Goal: Information Seeking & Learning: Check status

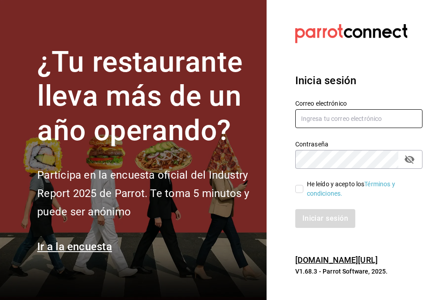
type input "[EMAIL_ADDRESS][DOMAIN_NAME]"
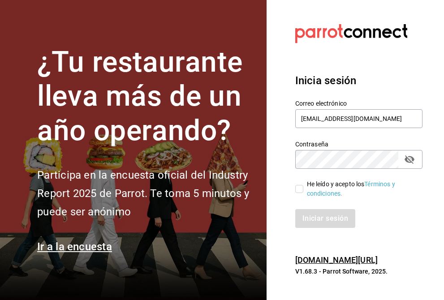
click at [300, 188] on input "He leído y acepto los Términos y condiciones." at bounding box center [299, 189] width 8 height 8
checkbox input "true"
click at [320, 226] on button "Iniciar sesión" at bounding box center [325, 218] width 61 height 19
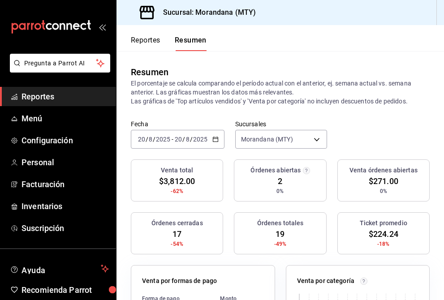
click at [144, 37] on button "Reportes" at bounding box center [146, 43] width 30 height 15
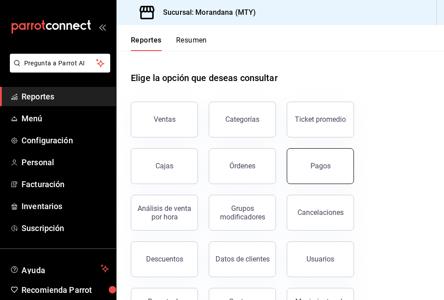
click at [326, 164] on div "Pagos" at bounding box center [320, 166] width 20 height 9
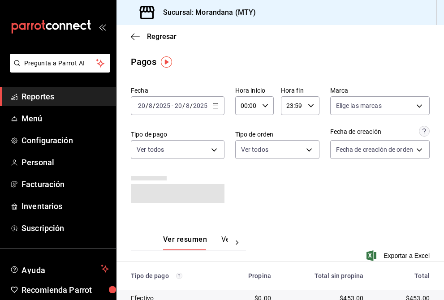
click at [215, 107] on icon "button" at bounding box center [215, 105] width 6 height 6
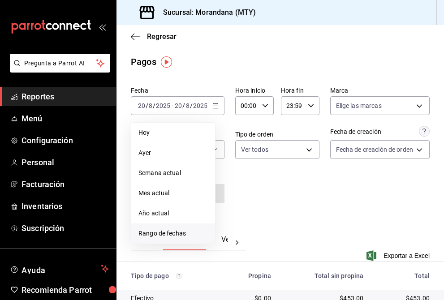
click at [162, 232] on span "Rango de fechas" at bounding box center [172, 233] width 69 height 9
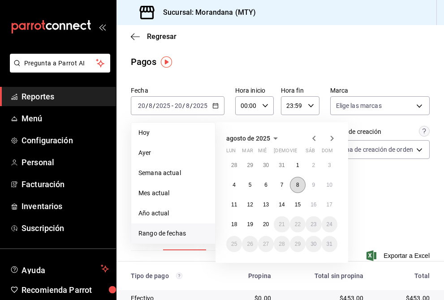
click at [299, 185] on button "8" at bounding box center [298, 185] width 16 height 16
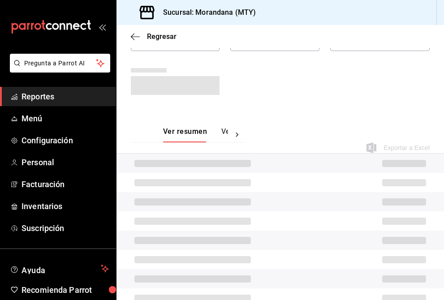
scroll to position [101, 0]
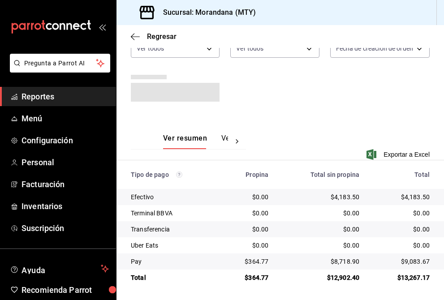
click at [343, 196] on div "$4,183.50" at bounding box center [320, 196] width 77 height 9
copy div "4,183.50"
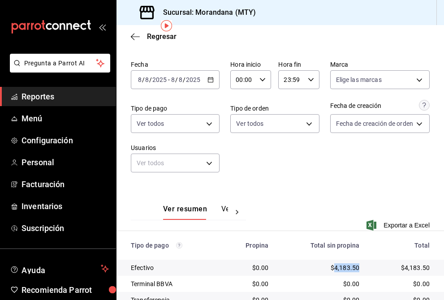
scroll to position [0, 0]
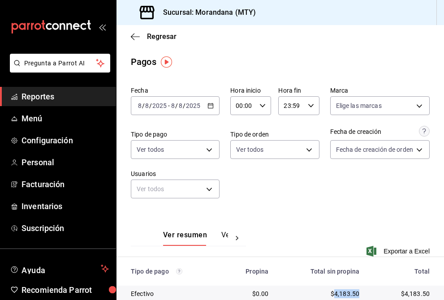
click at [212, 108] on icon "button" at bounding box center [210, 105] width 6 height 6
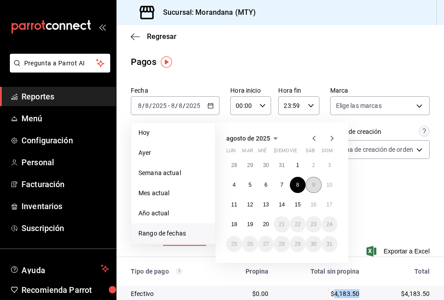
click at [312, 184] on abbr "9" at bounding box center [313, 185] width 3 height 6
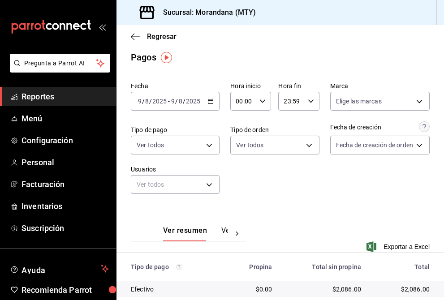
scroll to position [97, 0]
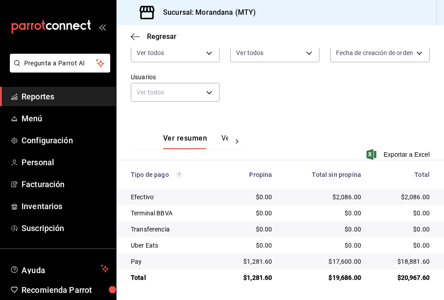
click at [352, 196] on div "$2,086.00" at bounding box center [323, 196] width 75 height 9
copy div "2,086.00"
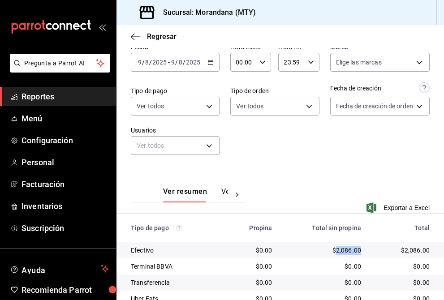
scroll to position [33, 0]
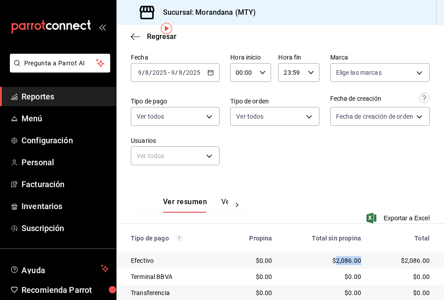
click at [213, 74] on icon "button" at bounding box center [210, 72] width 6 height 6
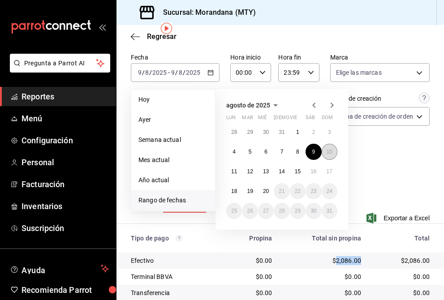
click at [328, 149] on abbr "10" at bounding box center [329, 152] width 6 height 6
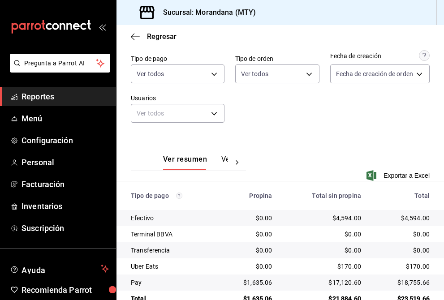
scroll to position [97, 0]
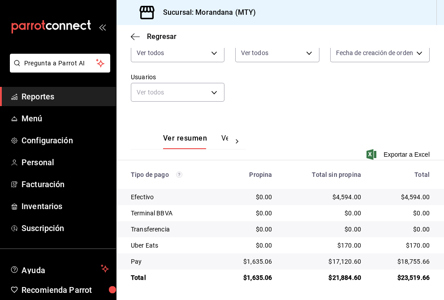
click at [346, 197] on div "$4,594.00" at bounding box center [323, 196] width 75 height 9
copy div "4,594.00"
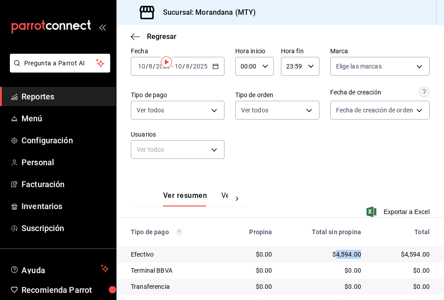
scroll to position [0, 0]
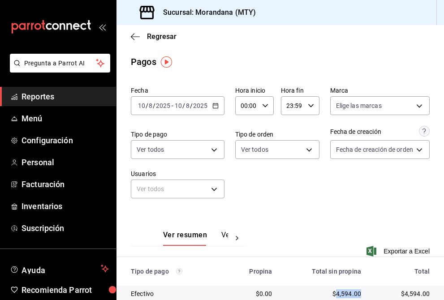
click at [216, 107] on icon "button" at bounding box center [215, 105] width 6 height 6
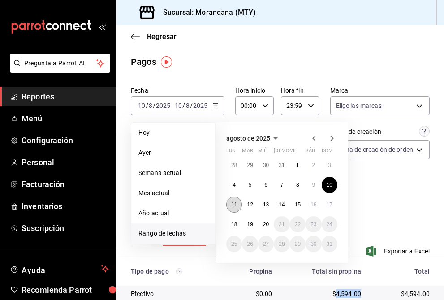
click at [237, 204] on button "11" at bounding box center [234, 204] width 16 height 16
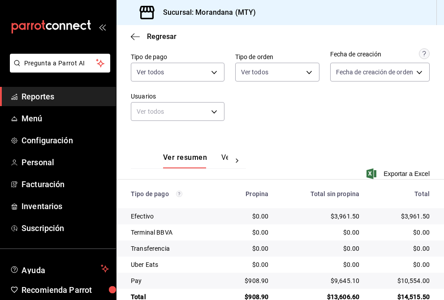
scroll to position [93, 0]
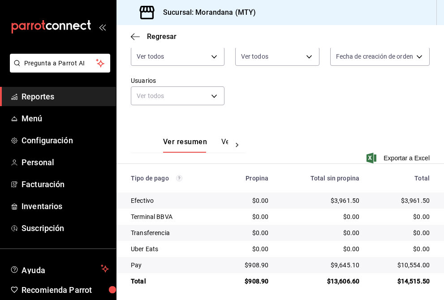
click at [341, 201] on div "$3,961.50" at bounding box center [320, 200] width 77 height 9
copy div "3,961.50"
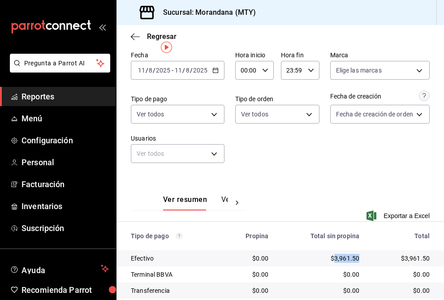
scroll to position [0, 0]
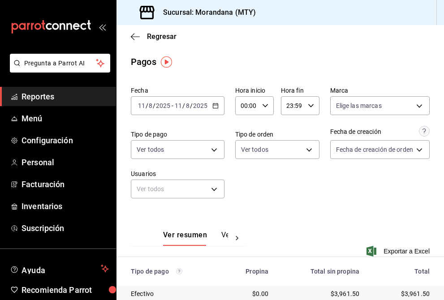
click at [215, 102] on div "[DATE] [DATE] - [DATE] [DATE]" at bounding box center [178, 105] width 94 height 19
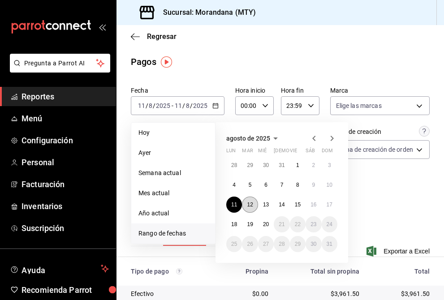
click at [250, 205] on abbr "12" at bounding box center [250, 204] width 6 height 6
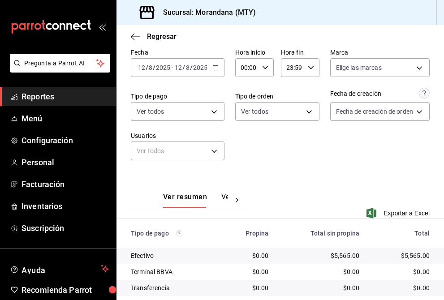
scroll to position [97, 0]
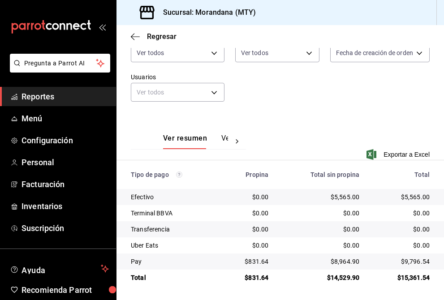
click at [344, 200] on div "$5,565.00" at bounding box center [320, 196] width 77 height 9
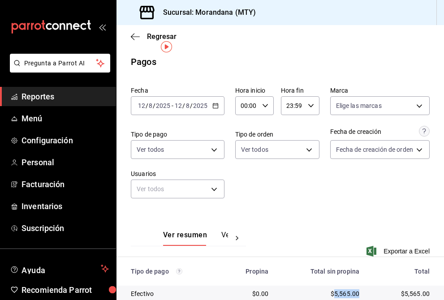
scroll to position [45, 0]
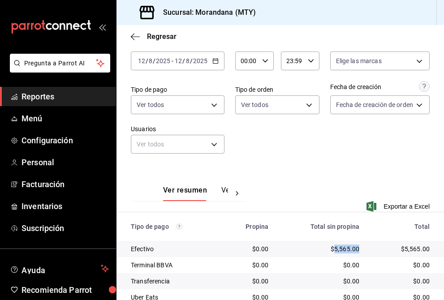
copy div "5,565.00"
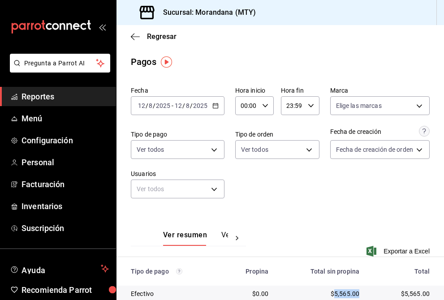
click at [215, 104] on icon "button" at bounding box center [215, 105] width 6 height 6
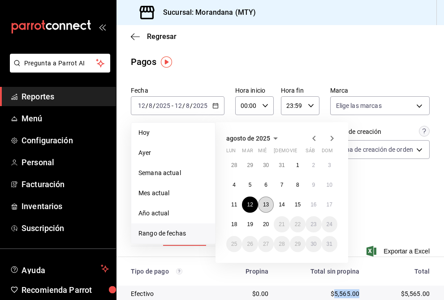
click at [265, 202] on abbr "13" at bounding box center [266, 204] width 6 height 6
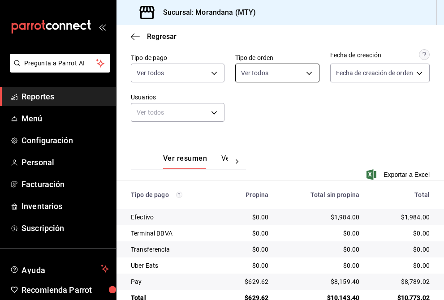
scroll to position [96, 0]
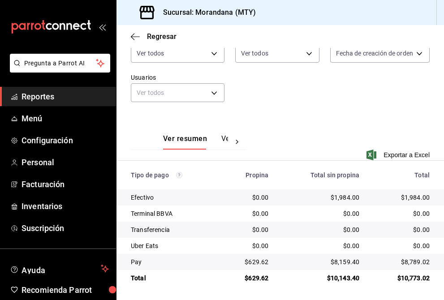
click at [340, 199] on div "$1,984.00" at bounding box center [320, 197] width 77 height 9
copy div "1,984.00"
